Goal: Transaction & Acquisition: Purchase product/service

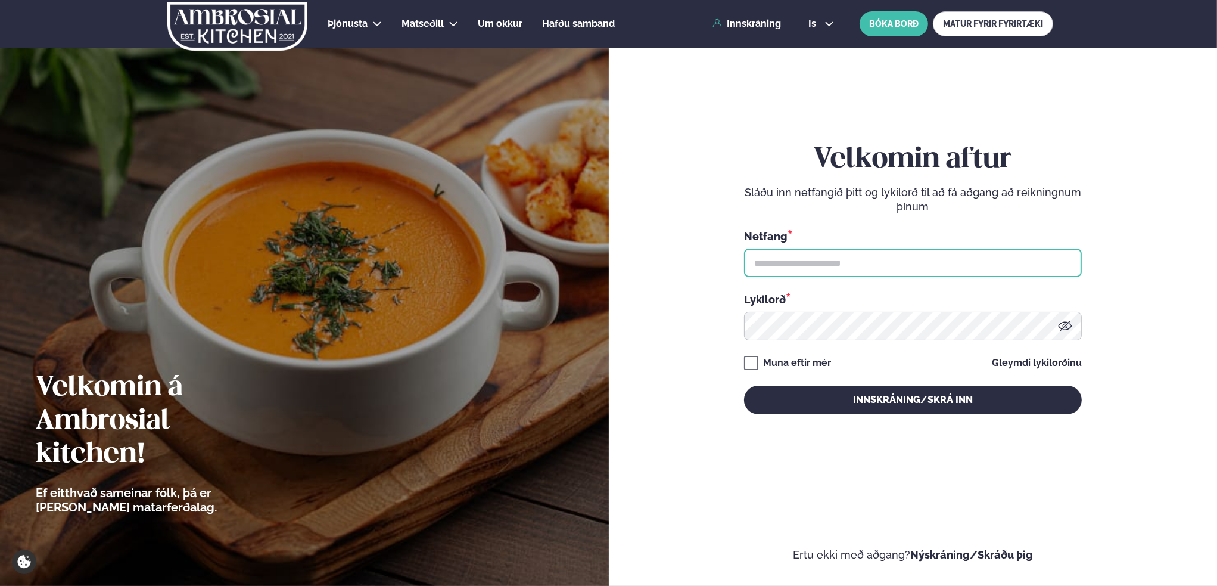
click at [851, 260] on input "text" at bounding box center [913, 262] width 338 height 29
type input "**********"
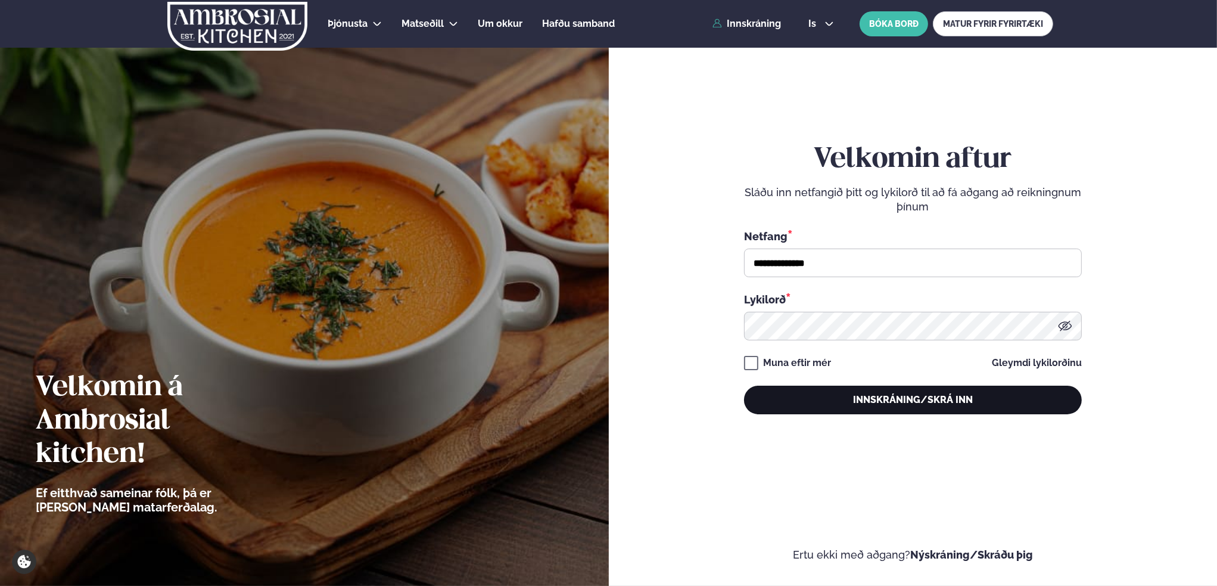
click at [956, 404] on button "Innskráning/Skrá inn" at bounding box center [913, 399] width 338 height 29
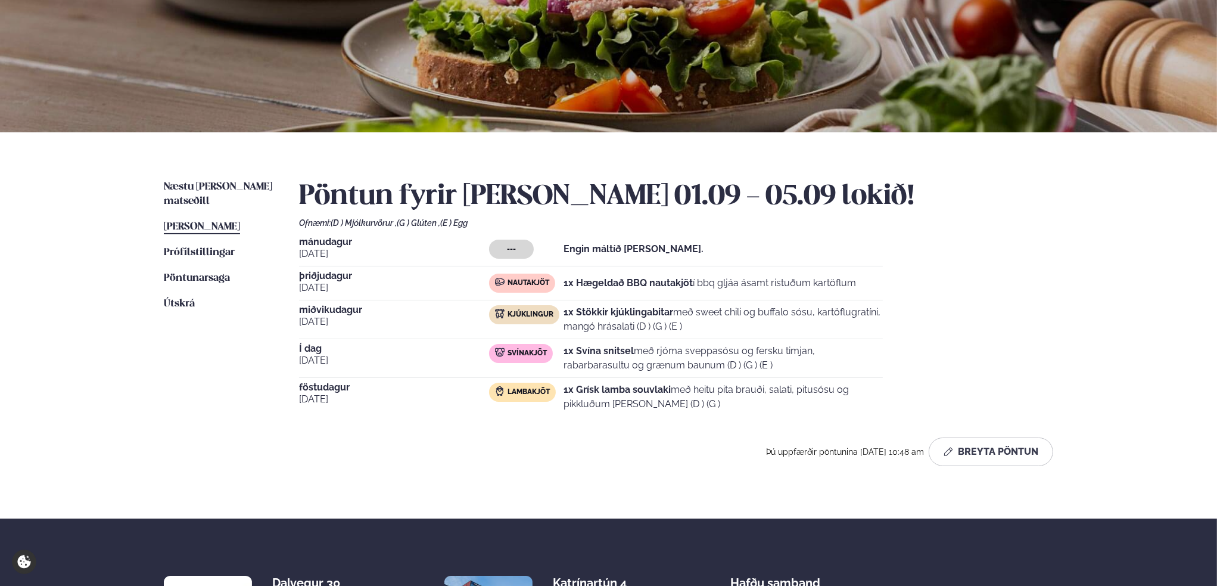
scroll to position [179, 0]
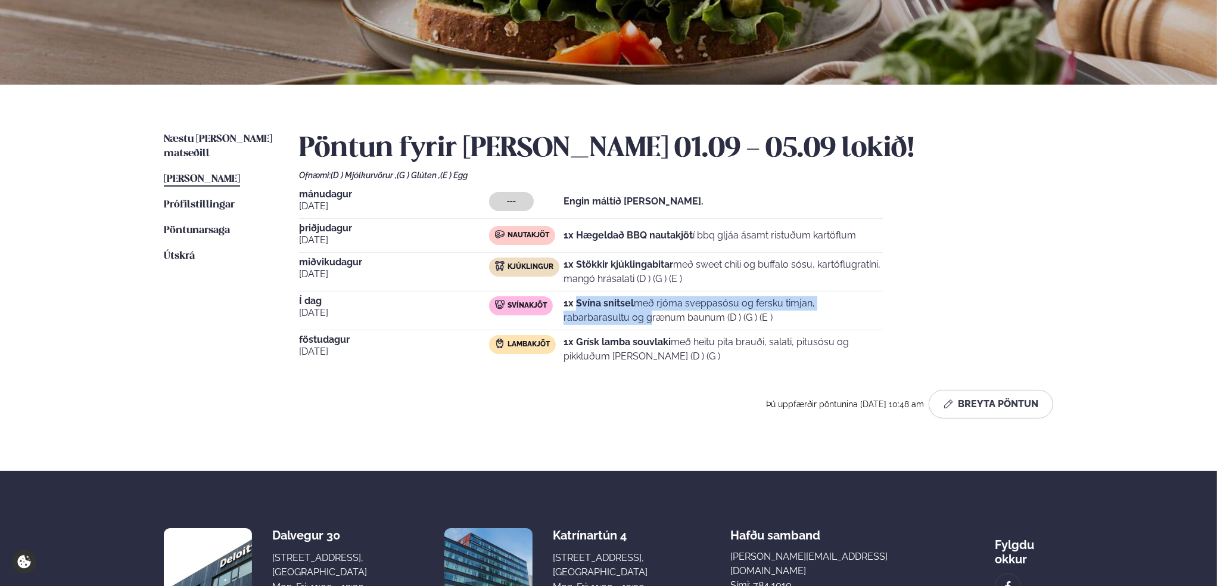
drag, startPoint x: 576, startPoint y: 302, endPoint x: 841, endPoint y: 299, distance: 265.8
click at [841, 299] on p "1x Svína snitsel með rjóma sveppasósu og fersku timjan, rabarbarasultu og grænu…" at bounding box center [723, 310] width 319 height 29
click at [849, 300] on p "1x Svína snitsel með rjóma sveppasósu og fersku timjan, rabarbarasultu og grænu…" at bounding box center [723, 310] width 319 height 29
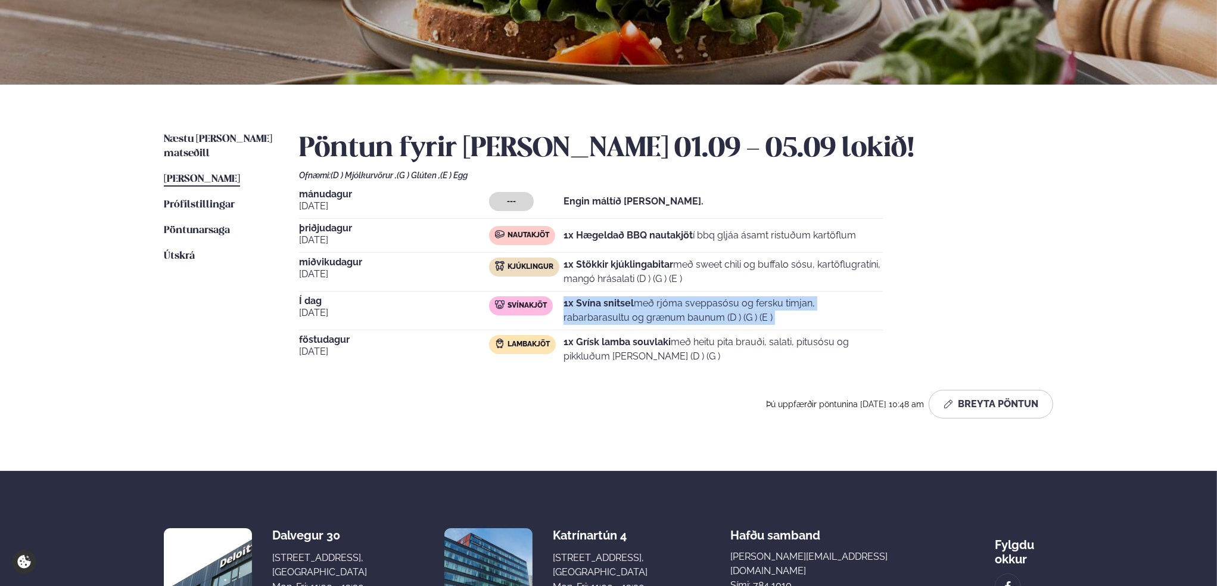
click at [582, 309] on strong "1x Svína snitsel" at bounding box center [599, 302] width 70 height 11
drag, startPoint x: 717, startPoint y: 321, endPoint x: 584, endPoint y: 298, distance: 134.8
click at [576, 297] on p "1x Svína snitsel með rjóma sveppasósu og fersku timjan, rabarbarasultu og grænu…" at bounding box center [723, 310] width 319 height 29
click at [623, 302] on strong "1x Svína snitsel" at bounding box center [599, 302] width 70 height 11
drag, startPoint x: 576, startPoint y: 302, endPoint x: 690, endPoint y: 319, distance: 115.0
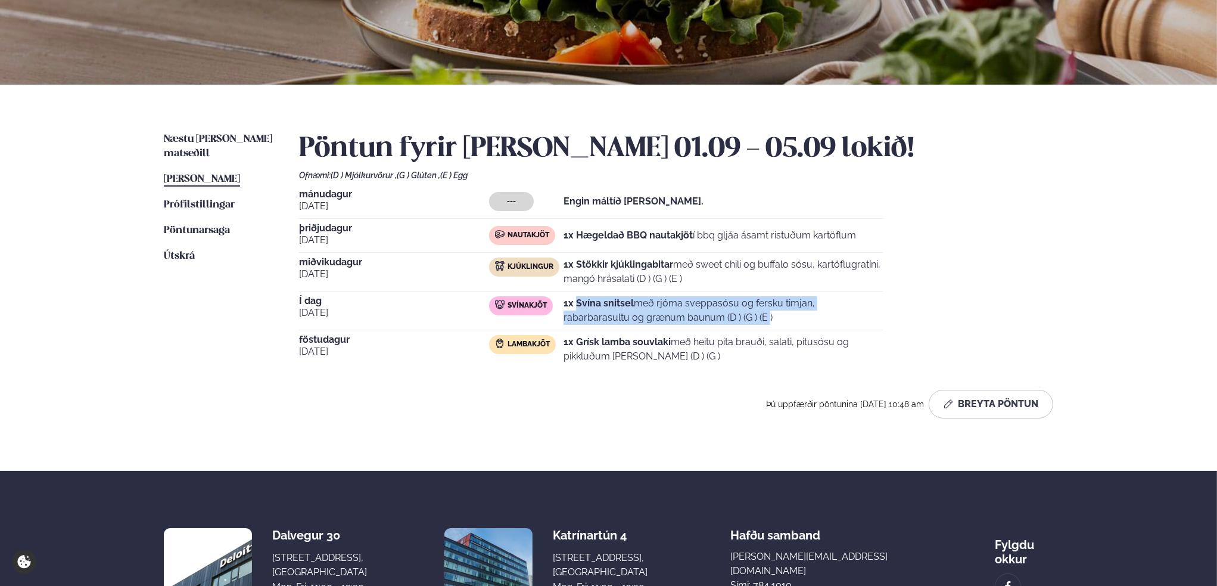
click at [690, 319] on p "1x Svína snitsel með rjóma sveppasósu og fersku timjan, rabarbarasultu og grænu…" at bounding box center [723, 310] width 319 height 29
click at [728, 320] on p "1x Svína snitsel með rjóma sveppasósu og fersku timjan, rabarbarasultu og grænu…" at bounding box center [723, 310] width 319 height 29
drag, startPoint x: 732, startPoint y: 319, endPoint x: 574, endPoint y: 300, distance: 158.5
click at [574, 300] on p "1x Svína snitsel með rjóma sveppasósu og fersku timjan, rabarbarasultu og grænu…" at bounding box center [723, 310] width 319 height 29
click at [609, 301] on strong "1x Svína snitsel" at bounding box center [599, 302] width 70 height 11
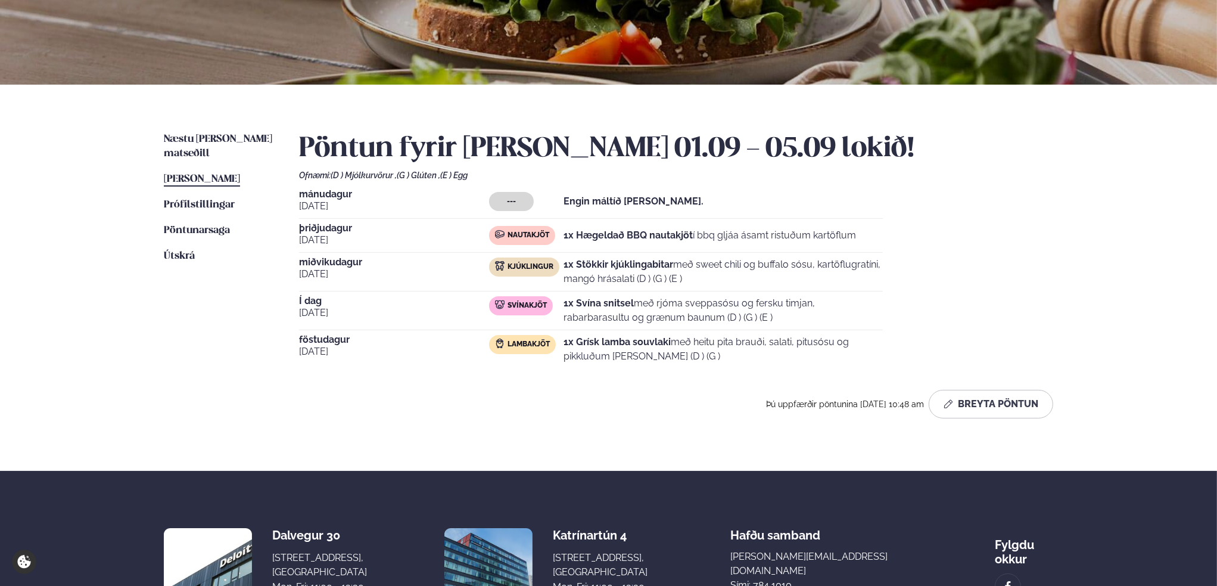
drag, startPoint x: 577, startPoint y: 302, endPoint x: 707, endPoint y: 321, distance: 131.2
click at [707, 321] on p "1x Svína snitsel með rjóma sveppasósu og fersku timjan, rabarbarasultu og grænu…" at bounding box center [723, 310] width 319 height 29
click at [705, 317] on p "1x Svína snitsel með rjóma sveppasósu og fersku timjan, rabarbarasultu og grænu…" at bounding box center [723, 310] width 319 height 29
drag, startPoint x: 710, startPoint y: 317, endPoint x: 569, endPoint y: 297, distance: 142.6
click at [568, 297] on p "1x Svína snitsel með rjóma sveppasósu og fersku timjan, rabarbarasultu og grænu…" at bounding box center [723, 310] width 319 height 29
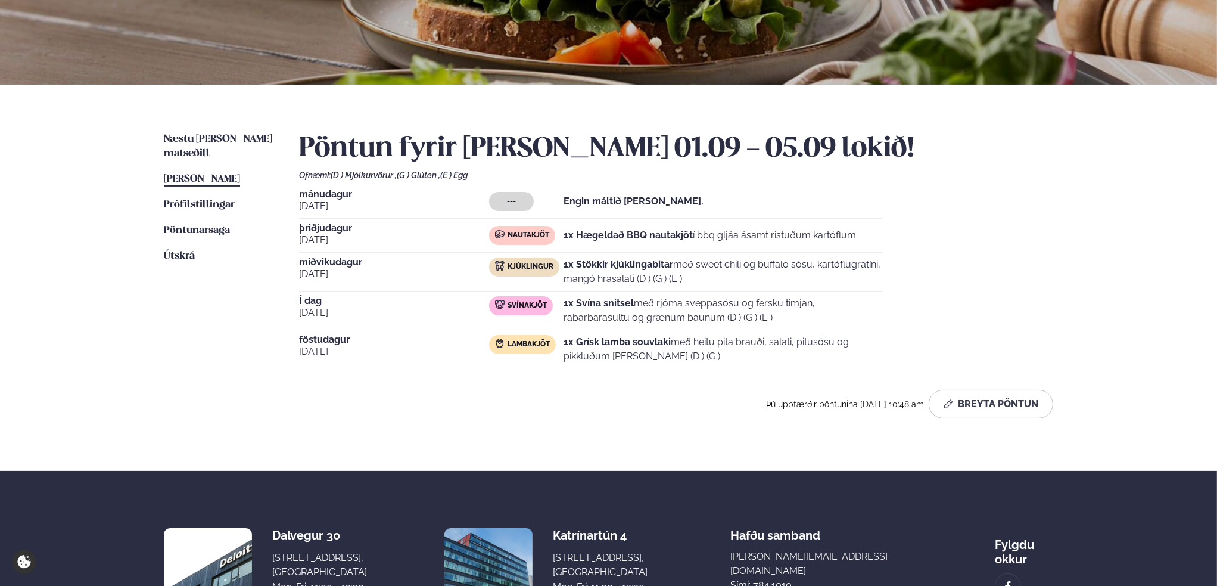
click at [626, 299] on strong "1x Svína snitsel" at bounding box center [599, 302] width 70 height 11
click at [582, 299] on strong "1x Svína snitsel" at bounding box center [599, 302] width 70 height 11
drag, startPoint x: 578, startPoint y: 302, endPoint x: 704, endPoint y: 316, distance: 127.1
click at [704, 316] on p "1x Svína snitsel með rjóma sveppasósu og fersku timjan, rabarbarasultu og grænu…" at bounding box center [723, 310] width 319 height 29
click at [786, 341] on p "1x Grísk lamba souvlaki með heitu pita brauði, salati, pitusósu og pikkluðum [P…" at bounding box center [723, 349] width 319 height 29
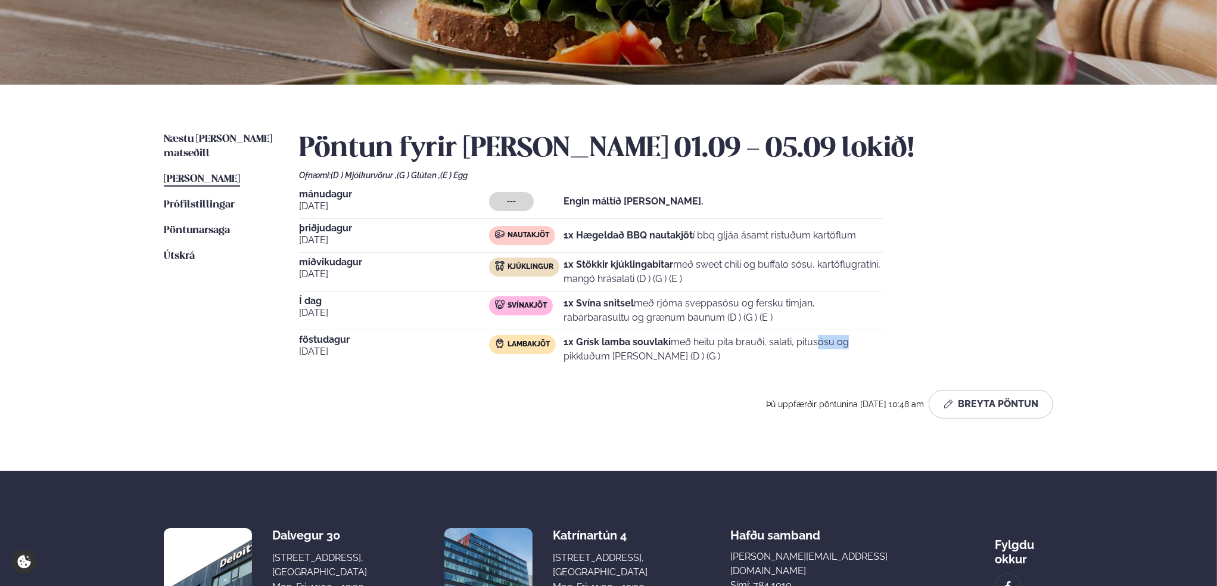
click at [786, 341] on p "1x Grísk lamba souvlaki með heitu pita brauði, salati, pitusósu og pikkluðum [P…" at bounding box center [723, 349] width 319 height 29
click at [753, 335] on p "1x Grísk lamba souvlaki með heitu pita brauði, salati, pitusósu og pikkluðum [P…" at bounding box center [723, 349] width 319 height 29
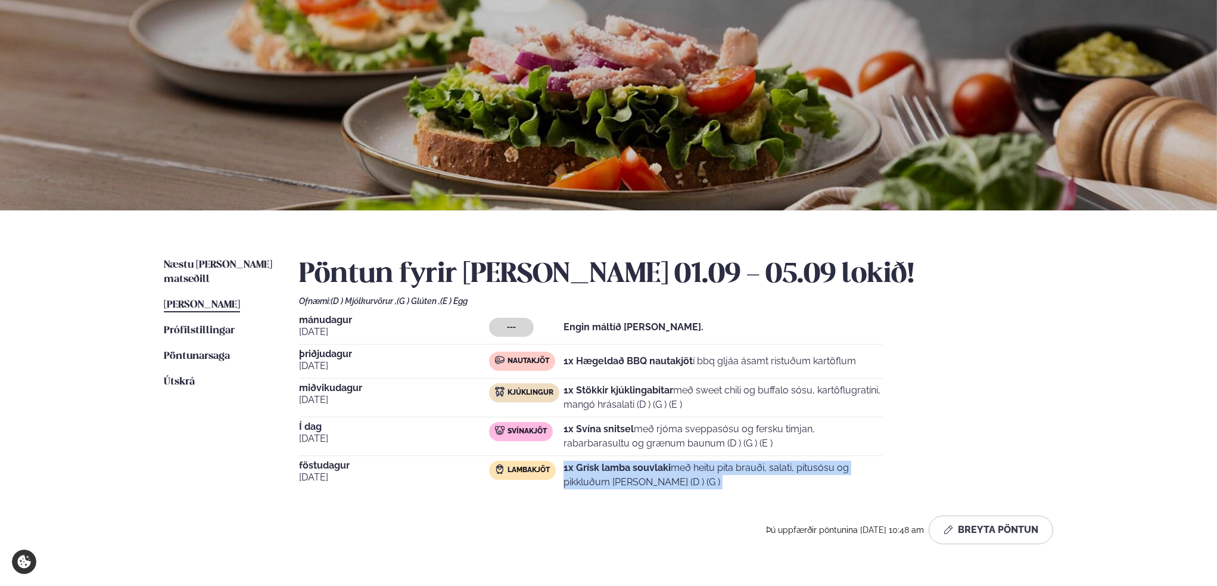
scroll to position [0, 0]
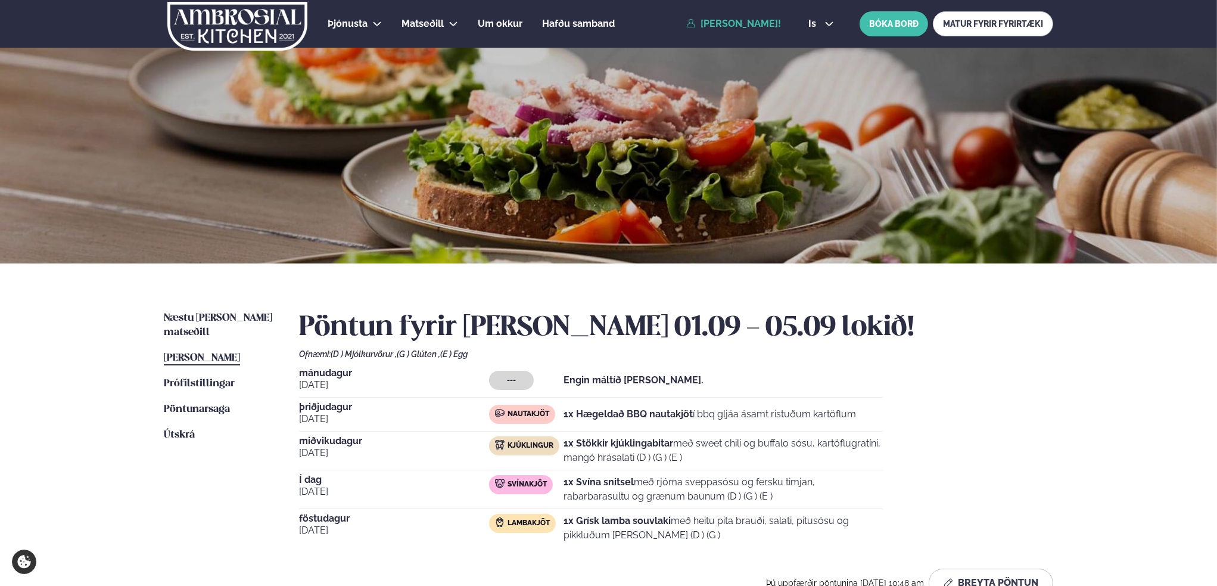
click at [389, 319] on h2 "Pöntun fyrir [PERSON_NAME] 01.09 - 05.09 lokið!" at bounding box center [676, 327] width 754 height 33
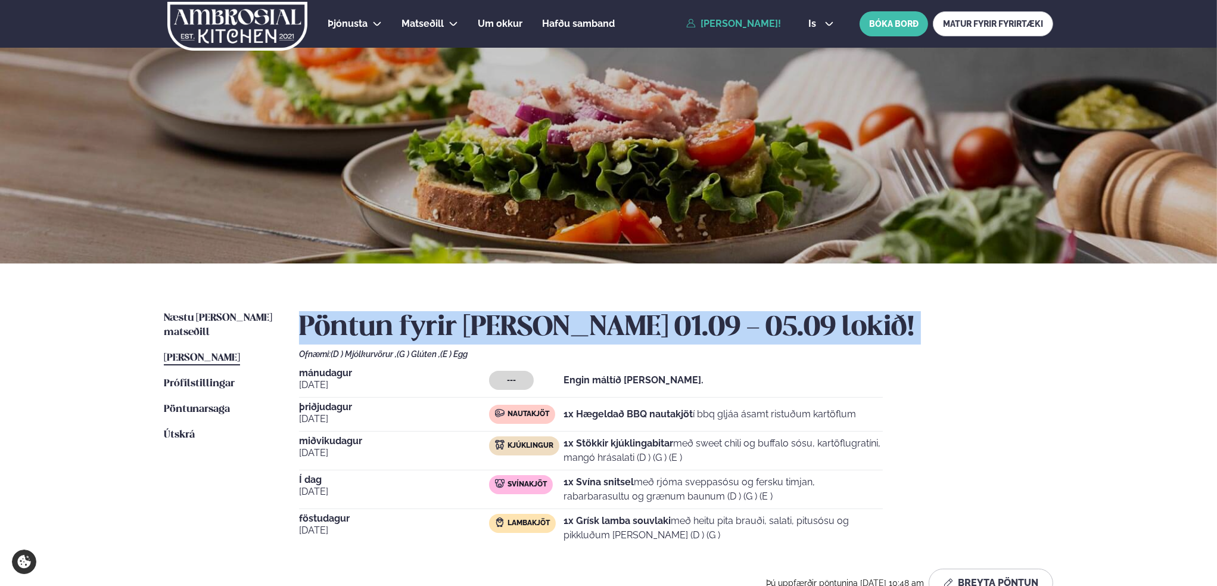
click at [389, 319] on h2 "Pöntun fyrir [PERSON_NAME] 01.09 - 05.09 lokið!" at bounding box center [676, 327] width 754 height 33
click at [545, 315] on h2 "Pöntun fyrir [PERSON_NAME] 01.09 - 05.09 lokið!" at bounding box center [676, 327] width 754 height 33
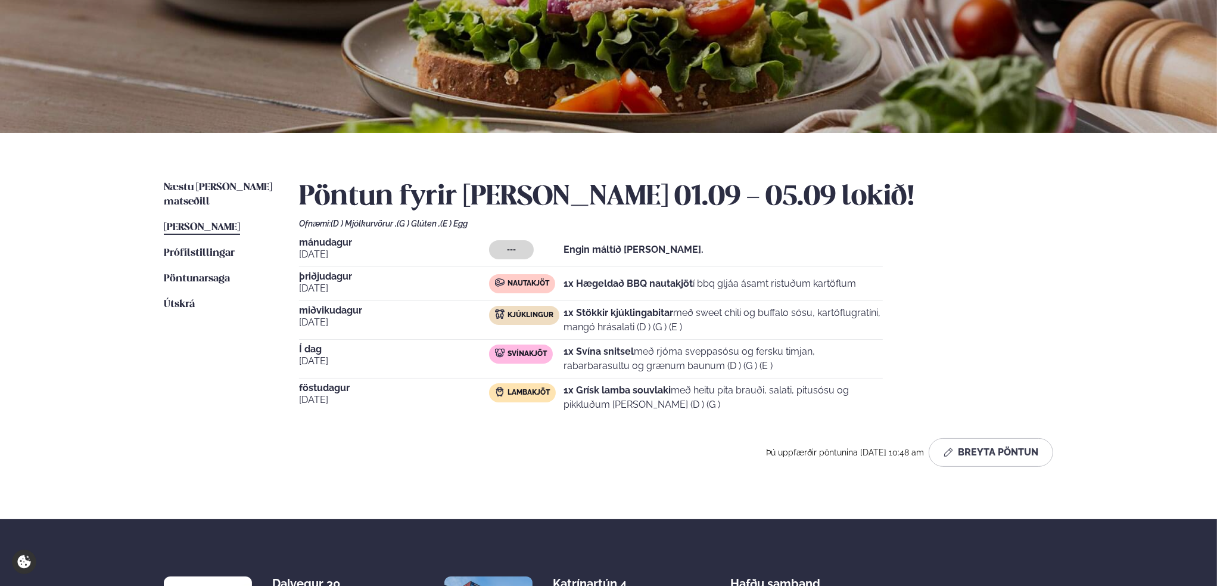
scroll to position [179, 0]
